Goal: Task Accomplishment & Management: Use online tool/utility

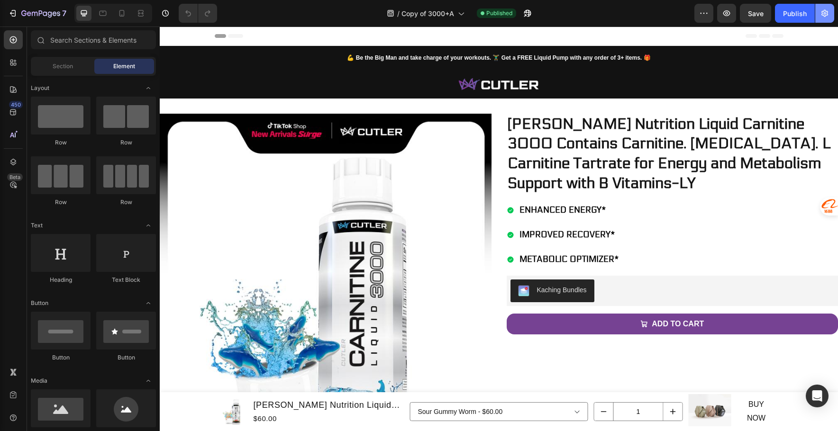
click at [827, 9] on icon "button" at bounding box center [824, 13] width 9 height 9
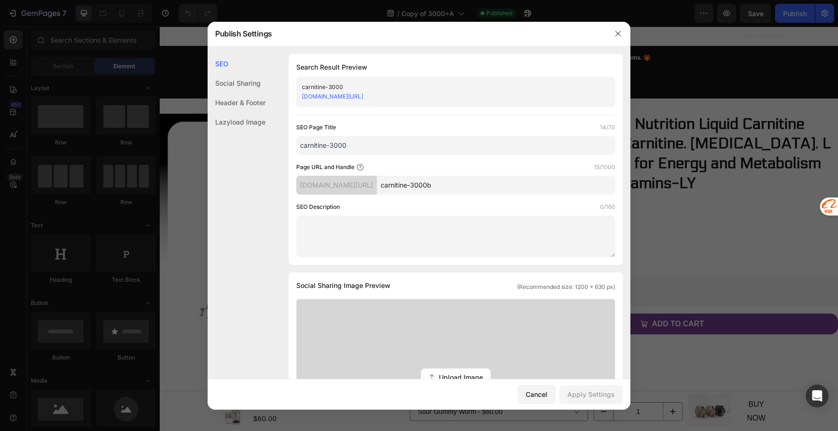
click at [493, 180] on input "carnitine-3000b" at bounding box center [496, 185] width 238 height 19
type input "carnitine-3000"
click at [608, 394] on div "Apply Settings" at bounding box center [590, 394] width 47 height 10
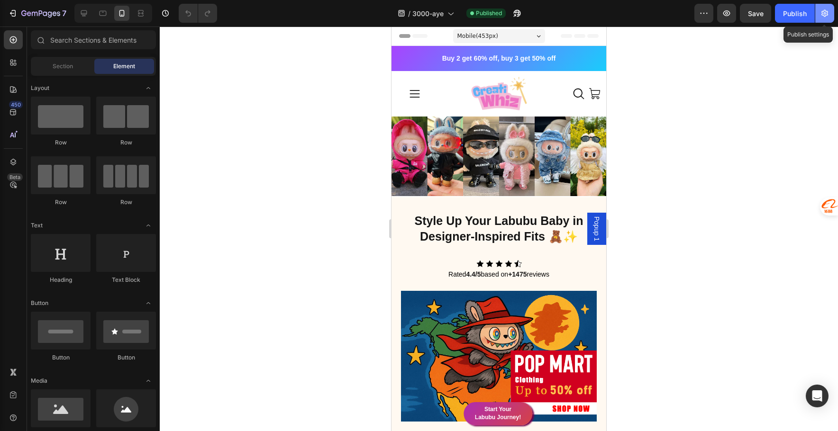
click at [828, 14] on icon "button" at bounding box center [824, 13] width 9 height 9
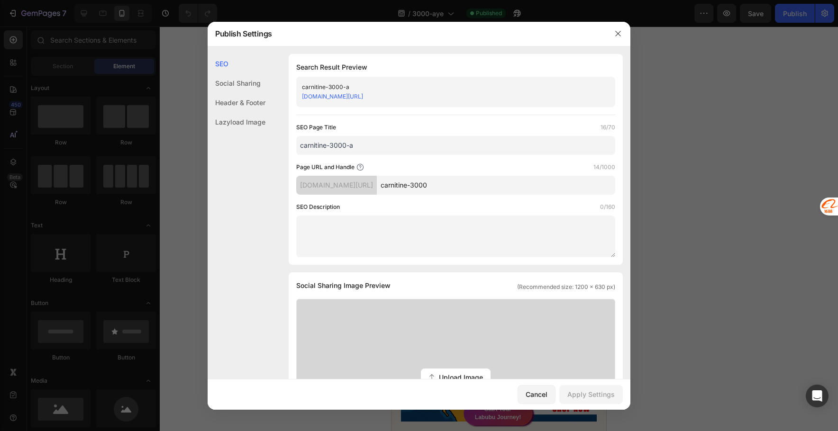
click at [509, 190] on input "carnitine-3000" at bounding box center [496, 185] width 238 height 19
type input "carnitine-3000a"
click at [592, 394] on div "Apply Settings" at bounding box center [590, 394] width 47 height 10
